Goal: Transaction & Acquisition: Purchase product/service

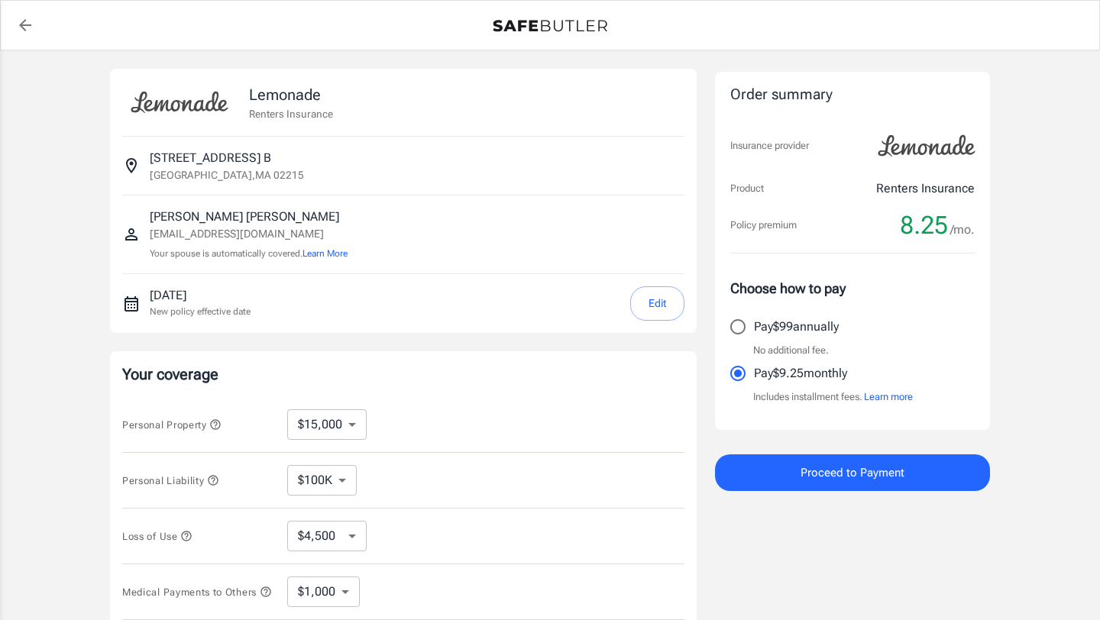
select select "15000"
select select "500"
click at [743, 328] on input "Pay $99 annually" at bounding box center [738, 327] width 32 height 32
radio input "true"
click at [739, 372] on input "Pay $9.25 monthly" at bounding box center [738, 373] width 32 height 32
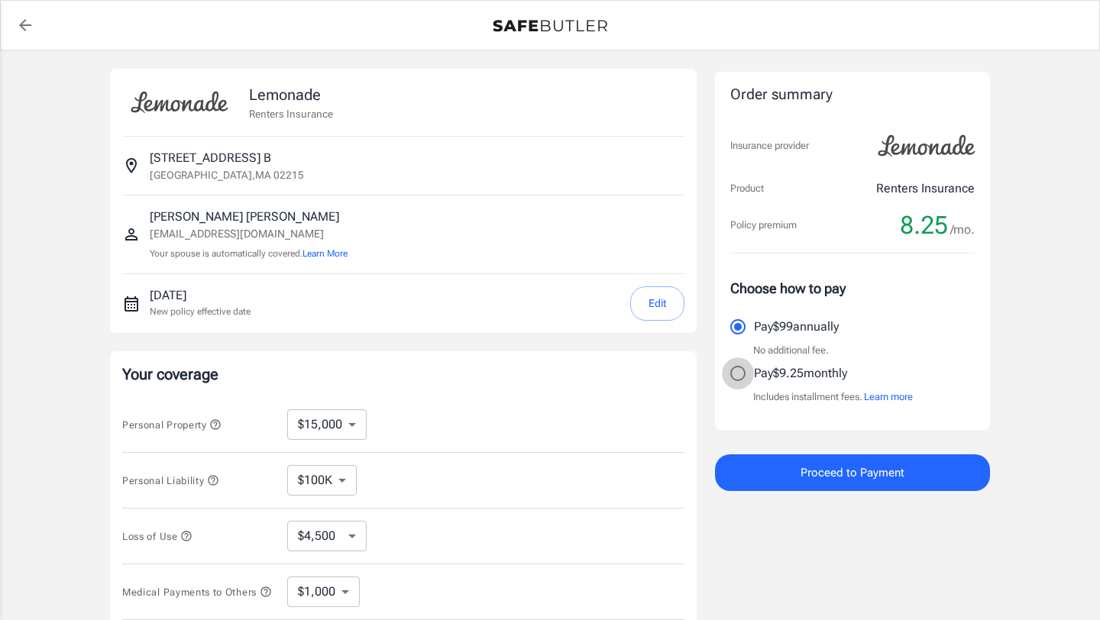
radio input "true"
click at [570, 374] on p "Your coverage" at bounding box center [403, 374] width 562 height 21
click at [569, 386] on div "Your coverage Personal Property $10,000 $15,000 $20,000 $25,000 $30,000 $40,000…" at bounding box center [403, 519] width 587 height 337
click at [736, 328] on input "Pay $99 annually" at bounding box center [738, 327] width 32 height 32
radio input "true"
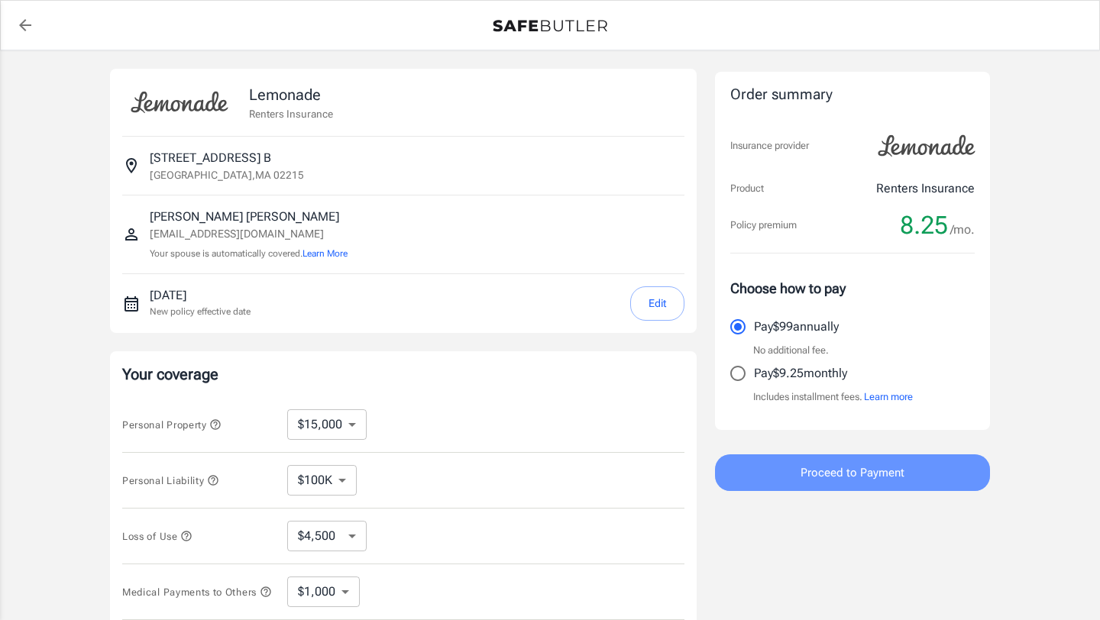
click at [787, 474] on button "Proceed to Payment" at bounding box center [852, 472] width 275 height 37
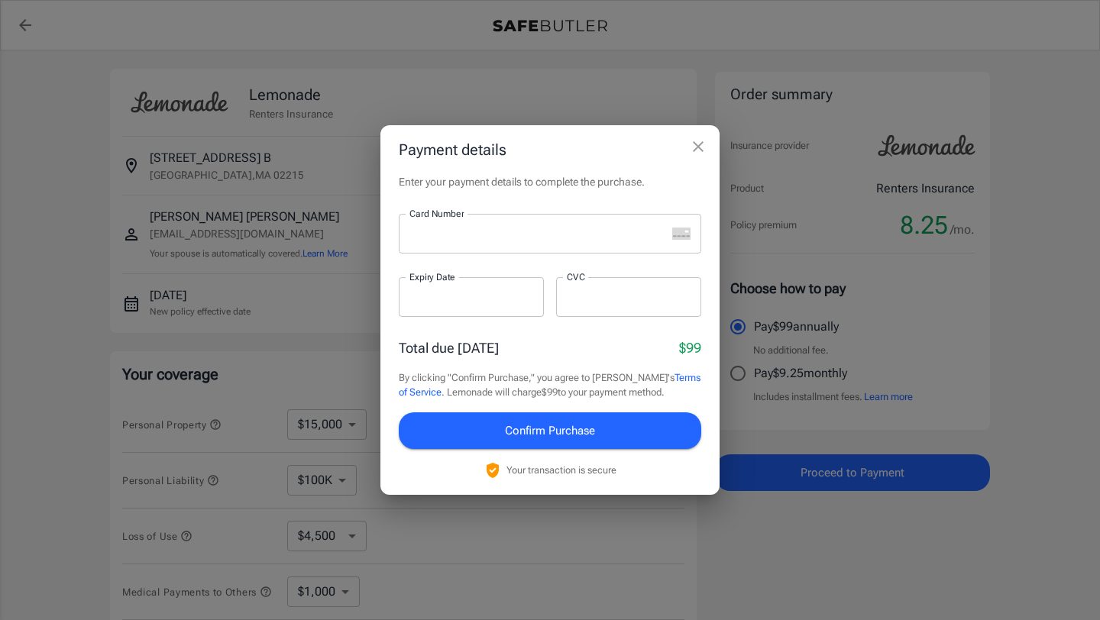
click at [564, 125] on h2 "Payment details" at bounding box center [549, 149] width 339 height 49
click at [653, 310] on div at bounding box center [628, 297] width 145 height 40
click at [545, 333] on div "Card Number Card Number ​ Expiry Date Expiry Date ​ CVC CVC ​" at bounding box center [550, 274] width 302 height 121
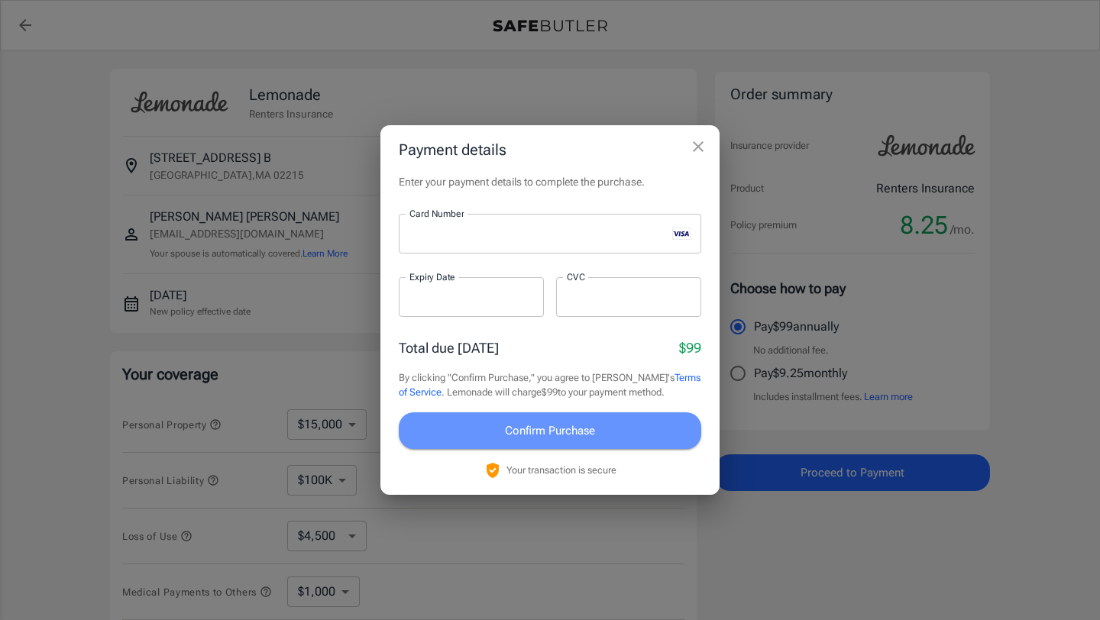
click at [547, 434] on span "Confirm Purchase" at bounding box center [550, 431] width 90 height 20
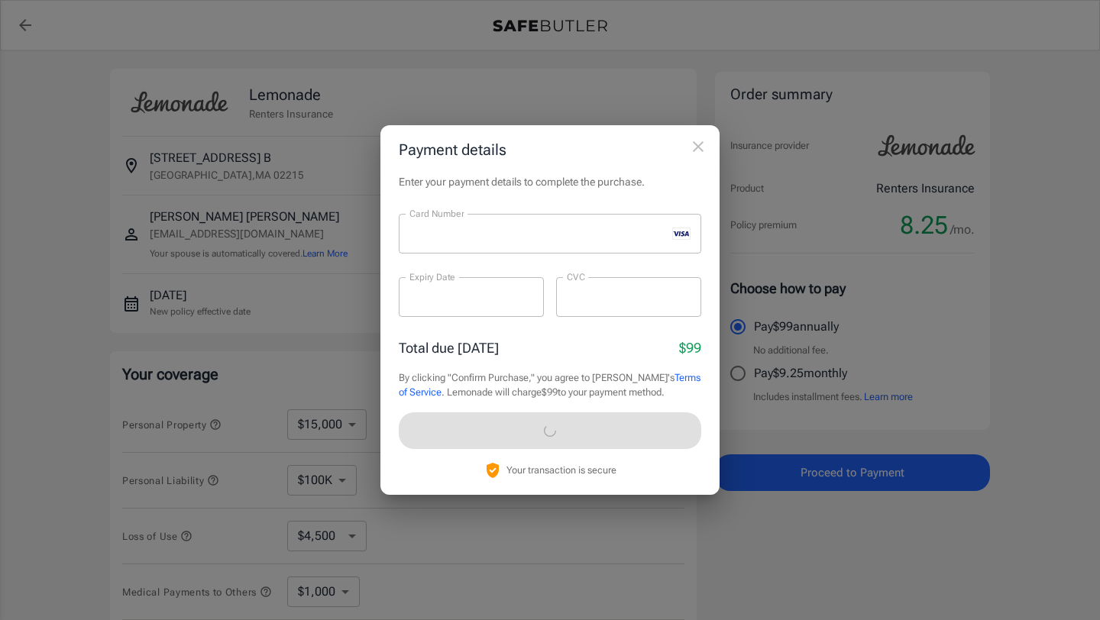
click at [691, 150] on h2 "Payment details" at bounding box center [549, 149] width 339 height 49
click at [390, 183] on div "Enter your payment details to complete the purchase. Card Number Card Number ​ …" at bounding box center [549, 334] width 339 height 321
click at [390, 181] on div "Enter your payment details to complete the purchase. Card Number Card Number ​ …" at bounding box center [549, 334] width 339 height 321
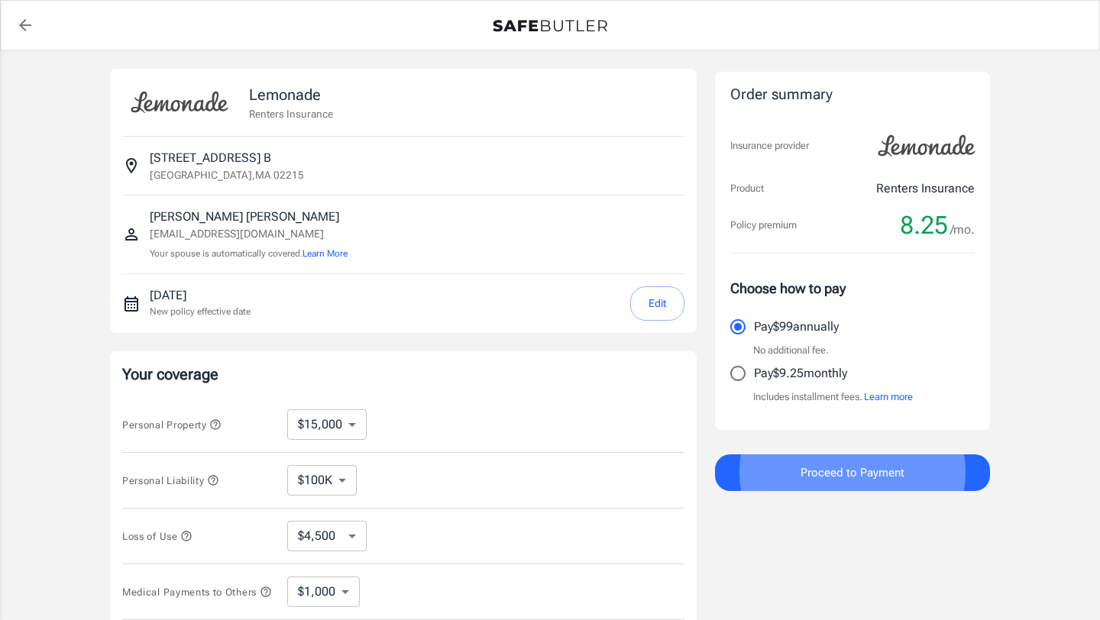
click at [394, 283] on div "[DATE] New policy effective date Edit" at bounding box center [403, 303] width 562 height 59
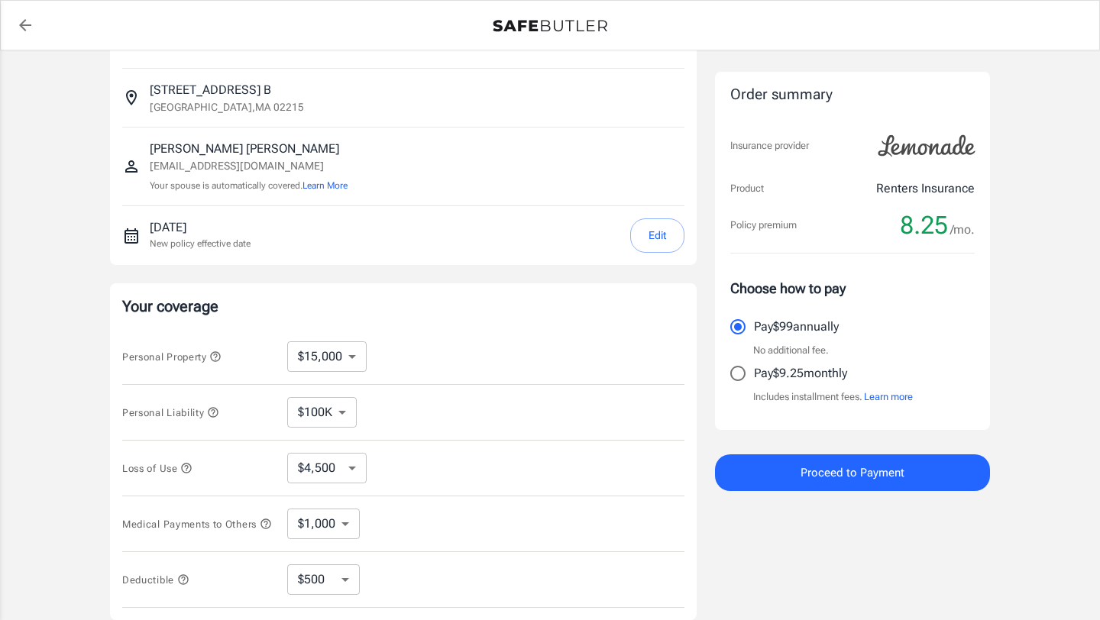
scroll to position [54, 0]
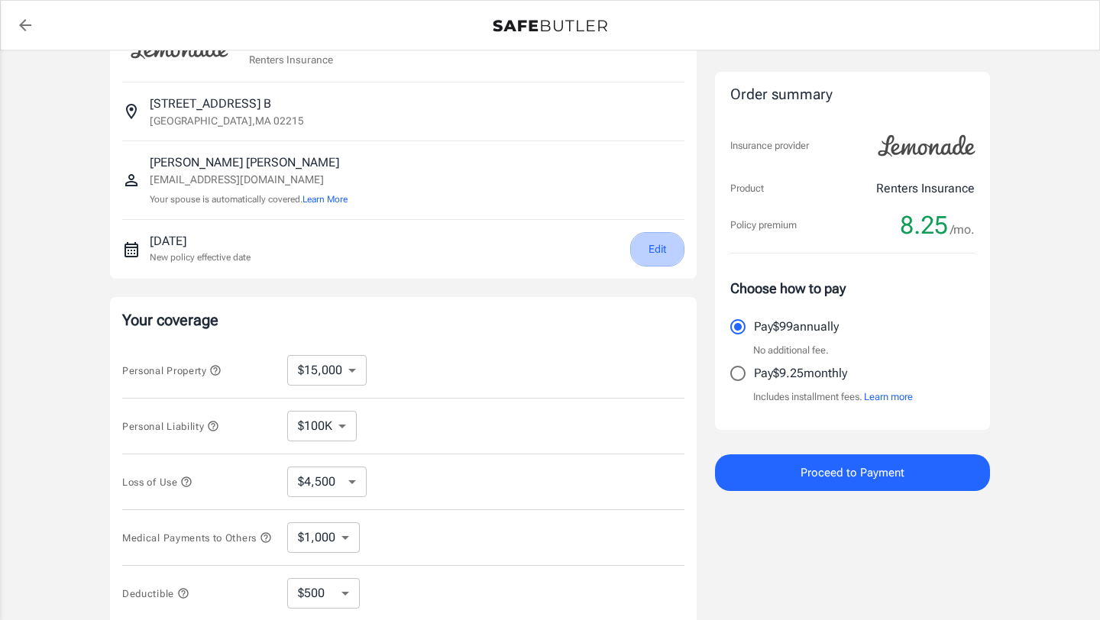
click at [639, 253] on button "Edit" at bounding box center [657, 249] width 54 height 34
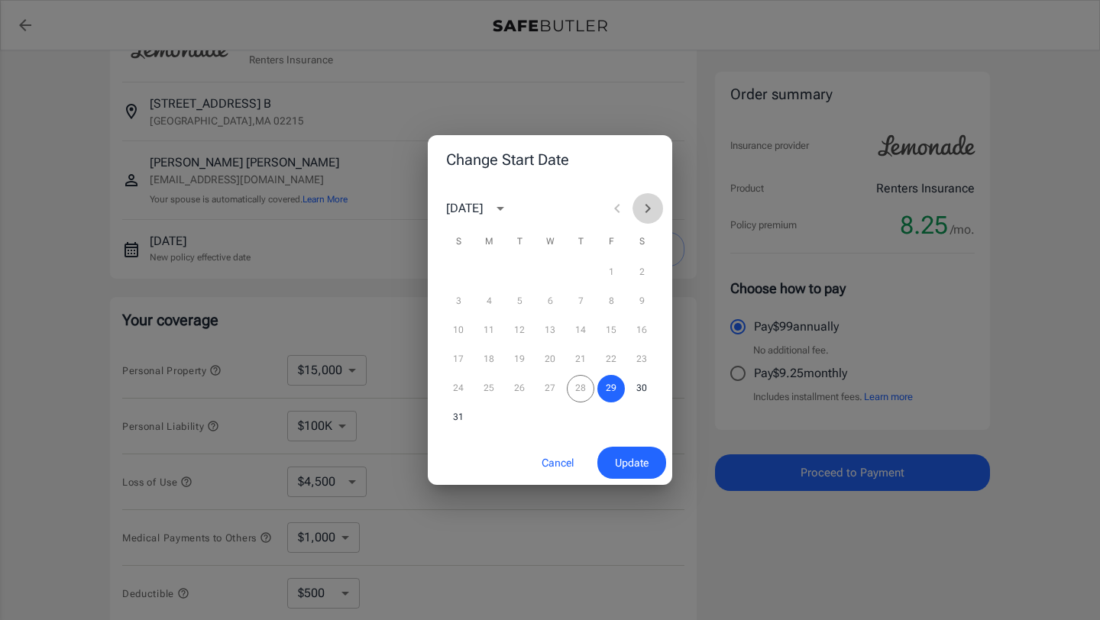
click at [648, 202] on icon "Next month" at bounding box center [648, 208] width 18 height 18
click at [498, 272] on button "1" at bounding box center [488, 272] width 27 height 27
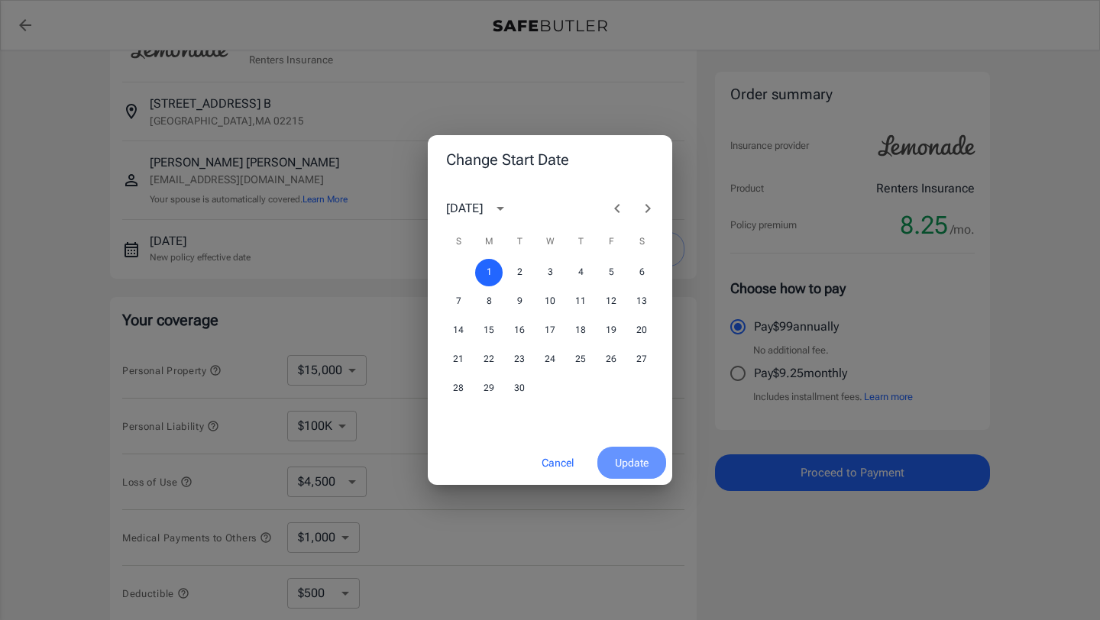
click at [618, 454] on span "Update" at bounding box center [632, 463] width 34 height 19
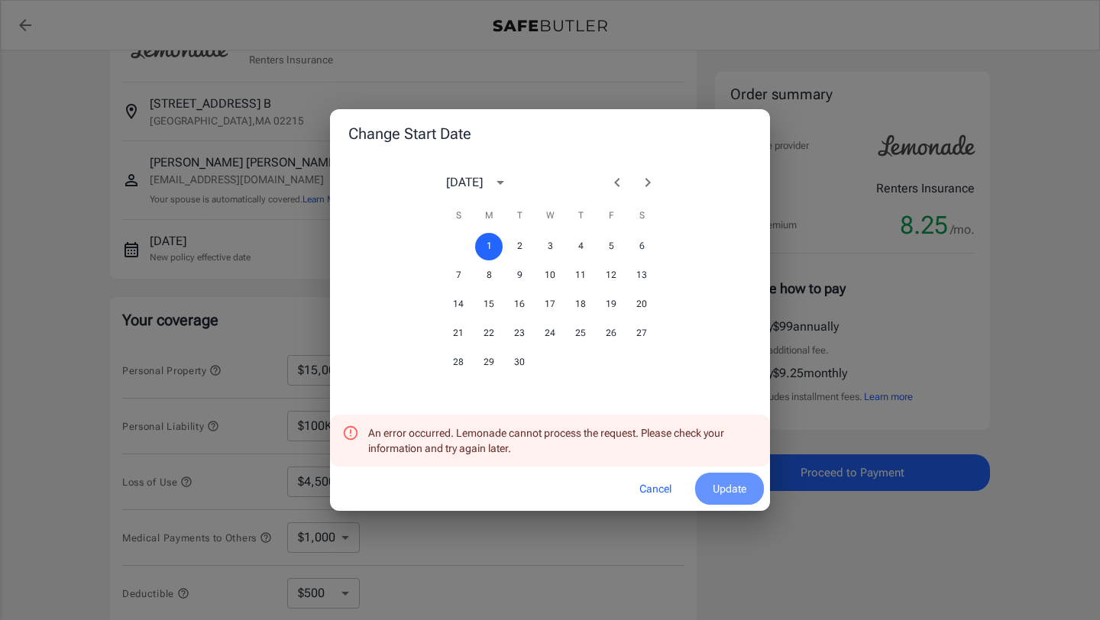
click at [722, 480] on span "Update" at bounding box center [730, 489] width 34 height 19
click at [659, 488] on button "Cancel" at bounding box center [655, 489] width 67 height 33
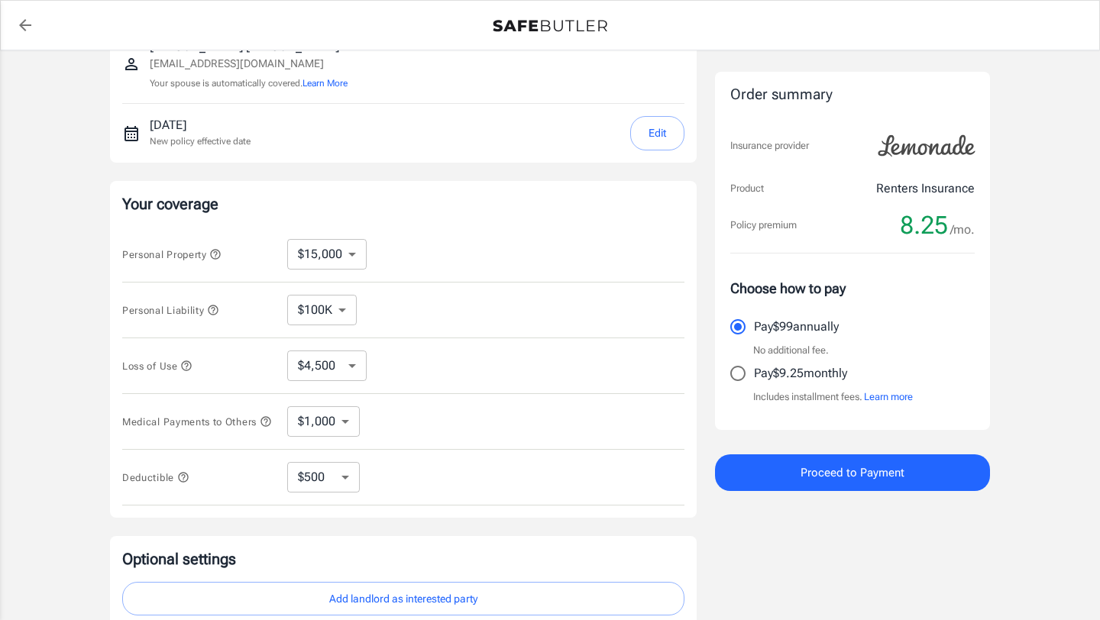
scroll to position [0, 0]
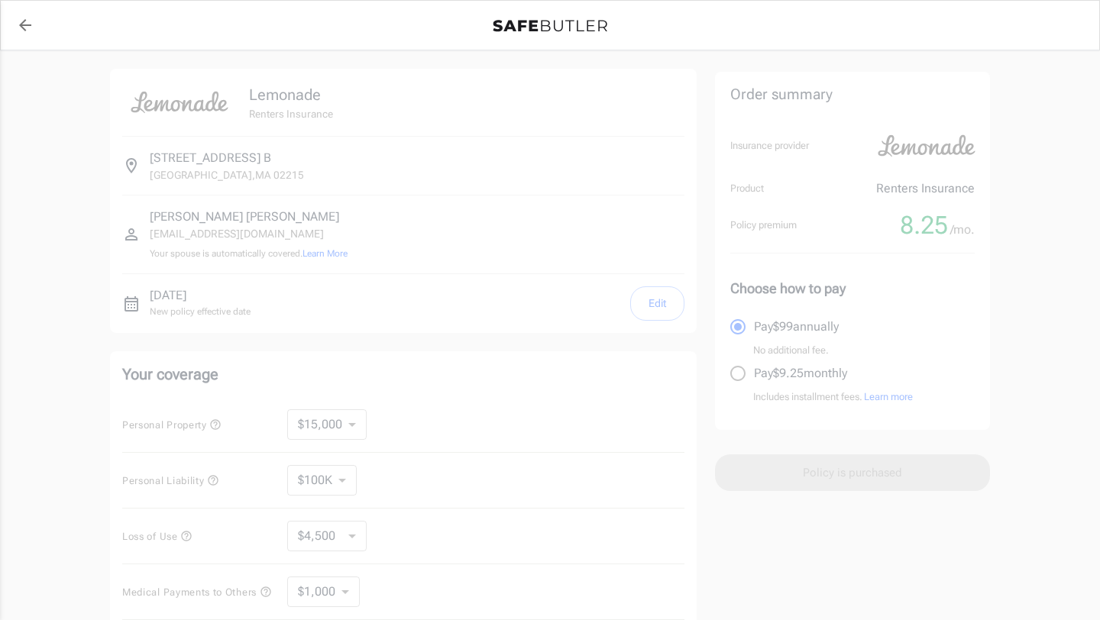
select select "15000"
select select "500"
click at [629, 213] on div at bounding box center [550, 456] width 1100 height 813
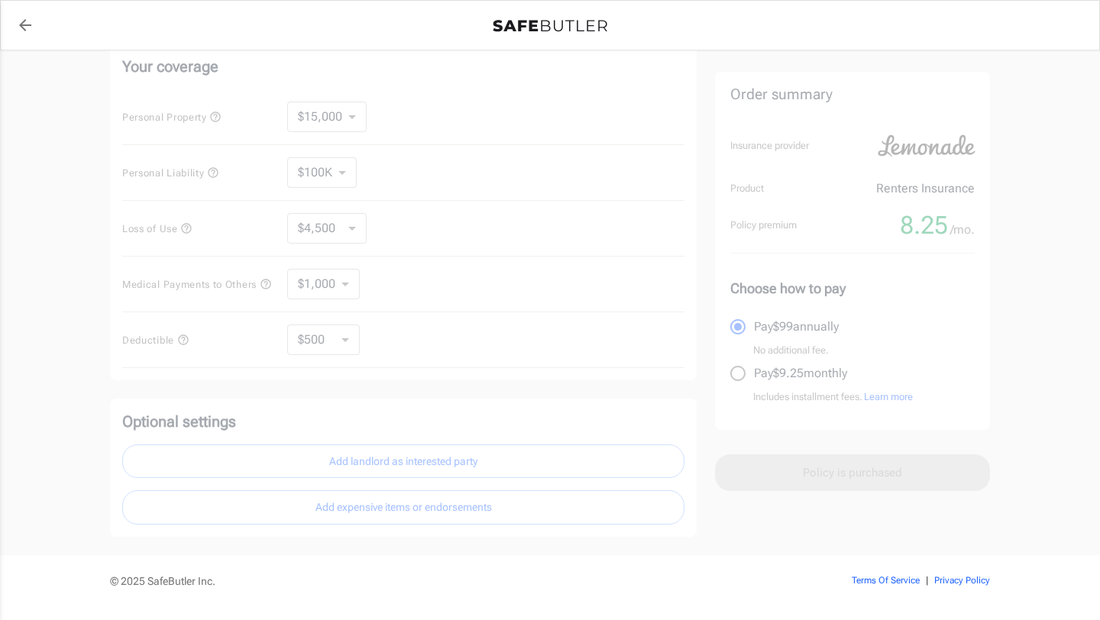
scroll to position [356, 0]
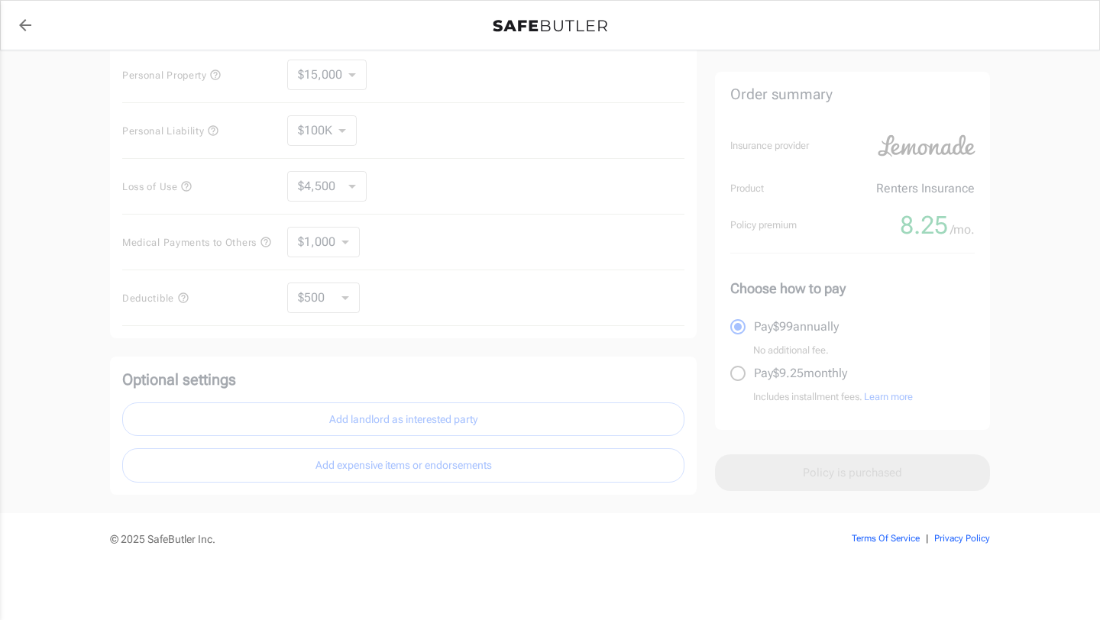
click at [628, 619] on html "Policy premium 8.25 /mo Lemonade Renters Insurance 583 Beacon Street B Boston ,…" at bounding box center [550, 135] width 1100 height 970
